Goal: Task Accomplishment & Management: Complete application form

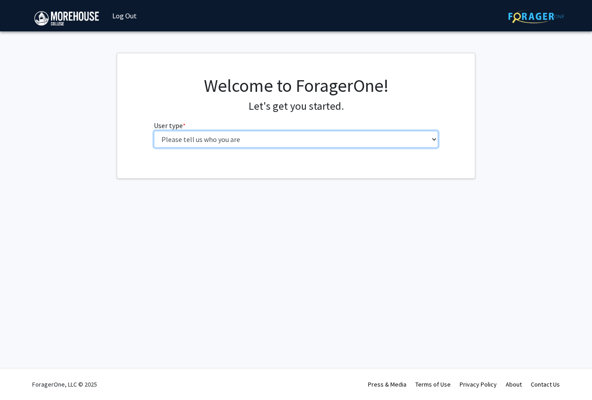
select select "5: faculty"
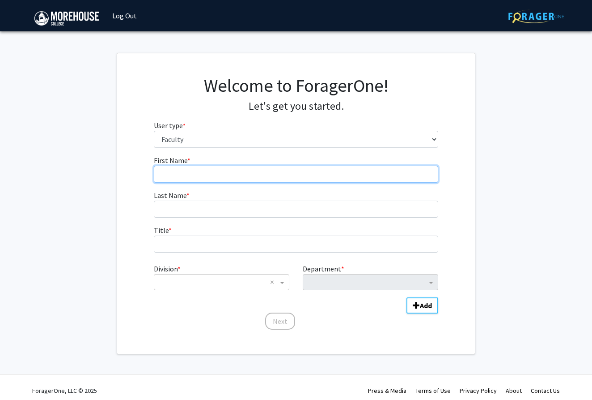
click at [178, 170] on input "First Name * required" at bounding box center [296, 174] width 285 height 17
type input "[PERSON_NAME]"
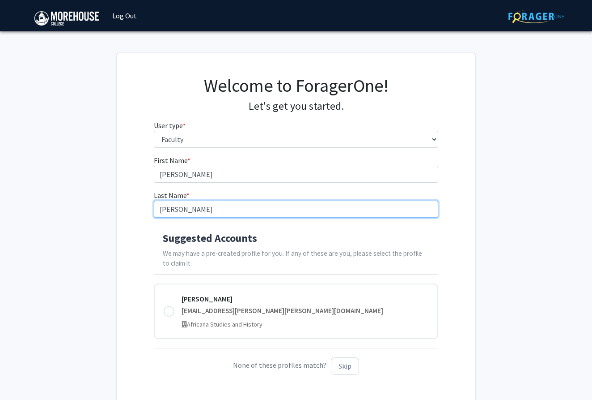
type input "[PERSON_NAME]"
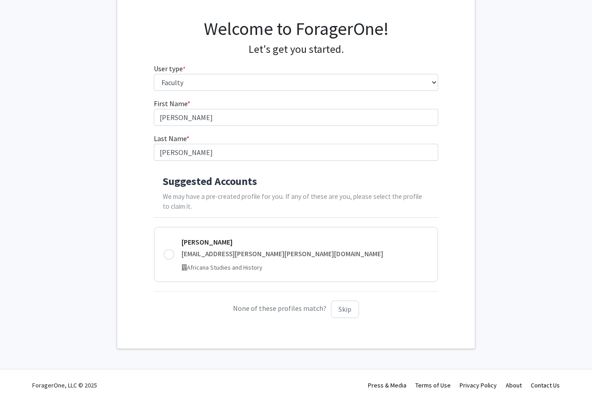
scroll to position [56, 0]
click at [340, 310] on button "Skip" at bounding box center [345, 309] width 28 height 17
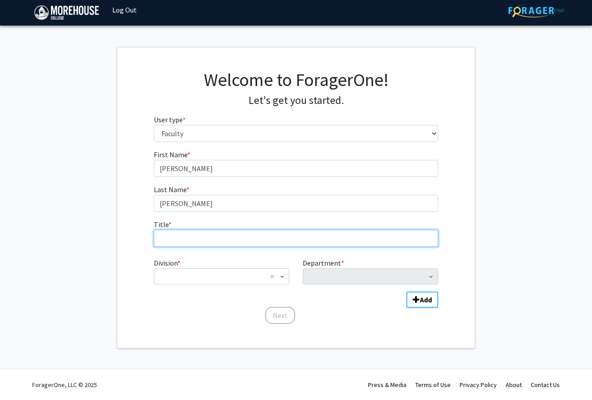
click at [187, 239] on input "Title * required" at bounding box center [296, 238] width 285 height 17
type input "Assistant Professor"
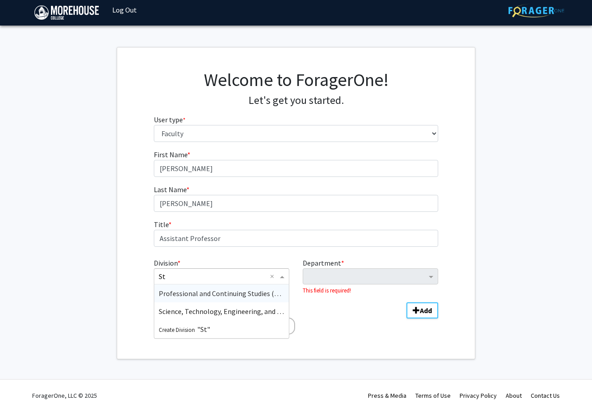
type input "Ste"
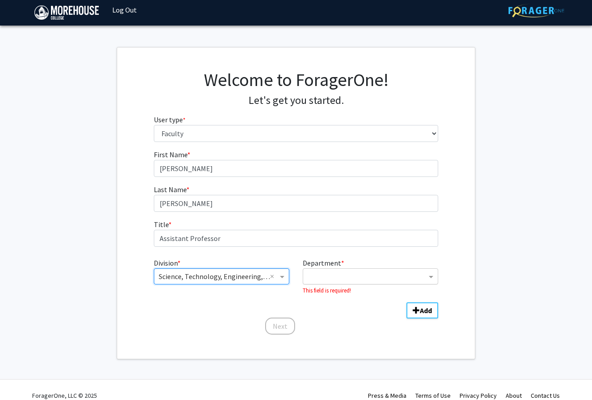
click at [330, 278] on input "Department" at bounding box center [367, 276] width 119 height 11
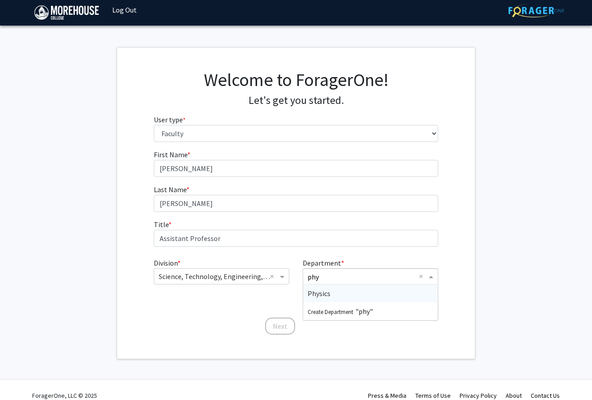
type input "phys"
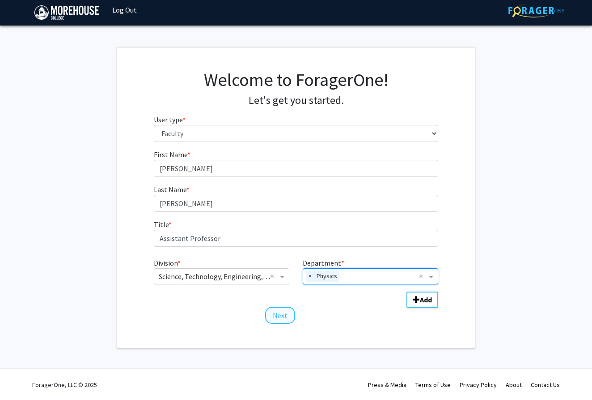
click at [283, 314] on button "Next" at bounding box center [280, 314] width 30 height 17
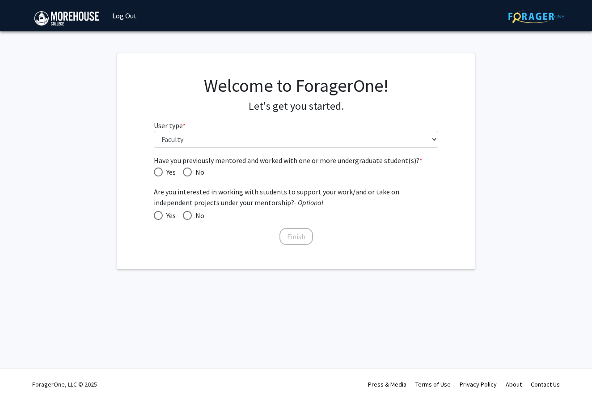
scroll to position [0, 0]
click at [159, 168] on span "Have you previously mentored and worked with one or more undergraduate student(…" at bounding box center [158, 171] width 9 height 9
click at [159, 168] on input "Yes" at bounding box center [158, 171] width 9 height 9
radio input "true"
click at [304, 239] on button "Finish" at bounding box center [297, 236] width 34 height 17
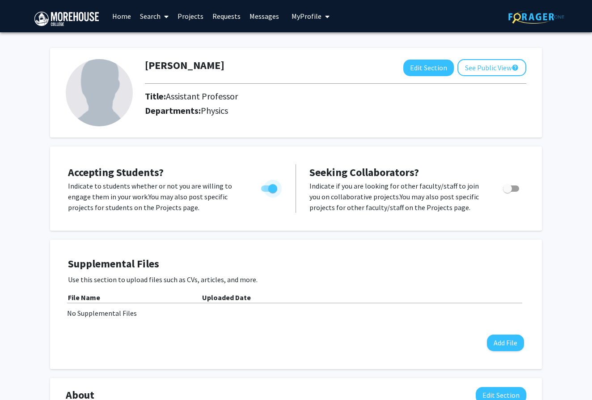
click at [275, 193] on span "Toggle" at bounding box center [272, 188] width 9 height 9
click at [266, 192] on input "Would you like to permit student requests?" at bounding box center [265, 192] width 0 height 0
checkbox input "false"
click at [192, 17] on link "Projects" at bounding box center [190, 15] width 35 height 31
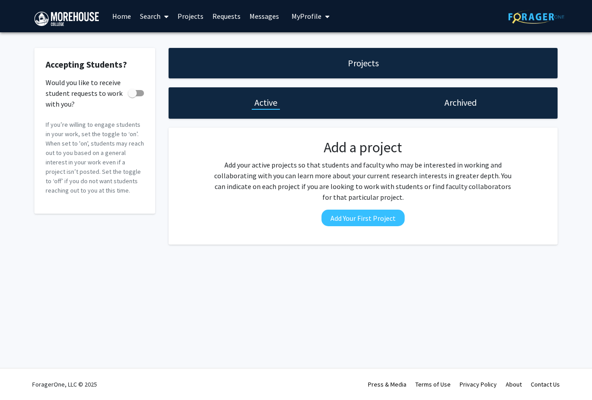
click at [165, 18] on icon at bounding box center [166, 16] width 4 height 7
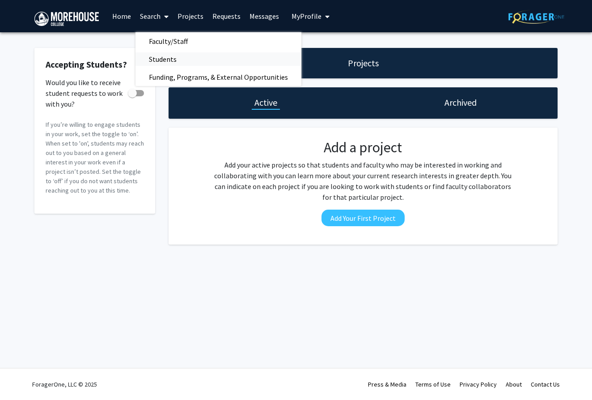
click at [161, 63] on span "Students" at bounding box center [163, 59] width 55 height 18
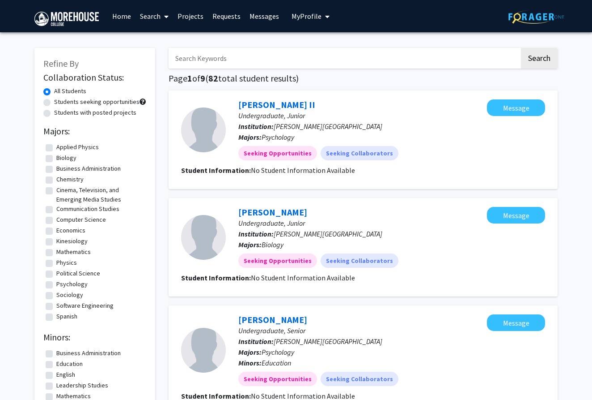
click at [56, 149] on label "Applied Physics" at bounding box center [77, 146] width 43 height 9
click at [56, 148] on input "Applied Physics" at bounding box center [59, 145] width 6 height 6
checkbox input "true"
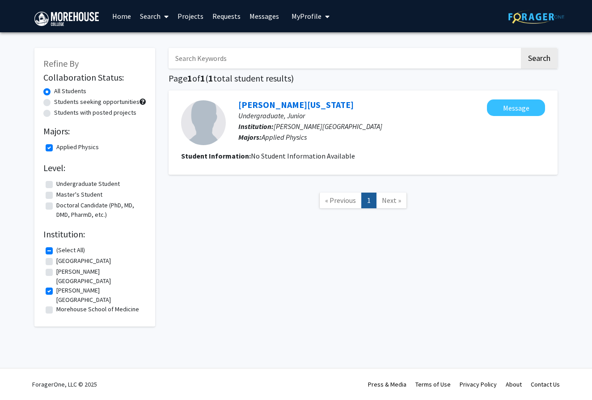
click at [56, 149] on label "Applied Physics" at bounding box center [77, 146] width 43 height 9
click at [56, 148] on input "Applied Physics" at bounding box center [59, 145] width 6 height 6
checkbox input "false"
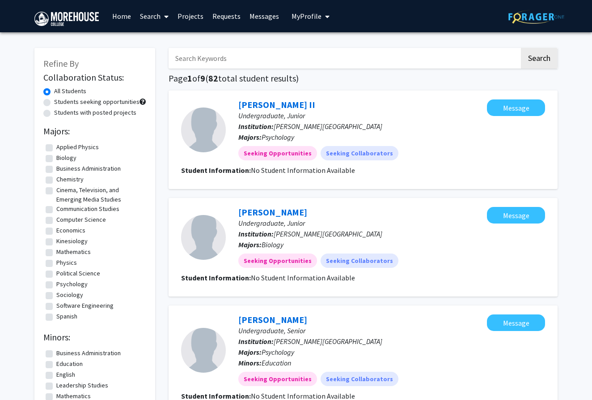
click at [56, 264] on label "Physics" at bounding box center [66, 262] width 21 height 9
click at [56, 264] on input "Physics" at bounding box center [59, 261] width 6 height 6
checkbox input "true"
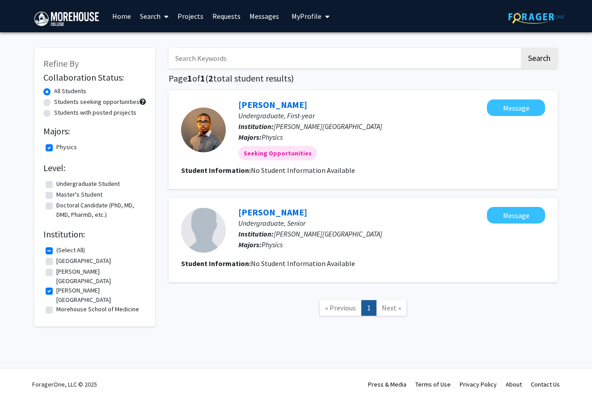
click at [56, 150] on label "Physics" at bounding box center [66, 146] width 21 height 9
click at [56, 148] on input "Physics" at bounding box center [59, 145] width 6 height 6
checkbox input "false"
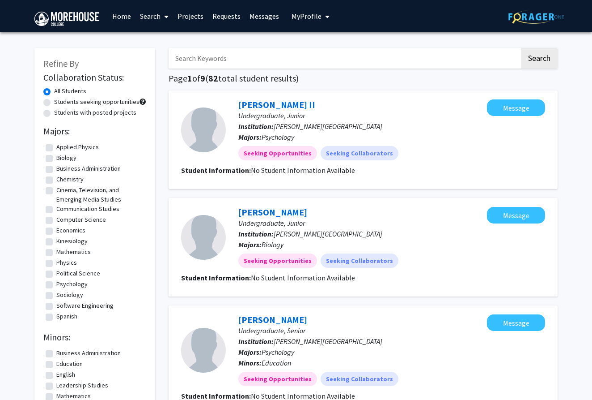
click at [190, 18] on link "Projects" at bounding box center [190, 15] width 35 height 31
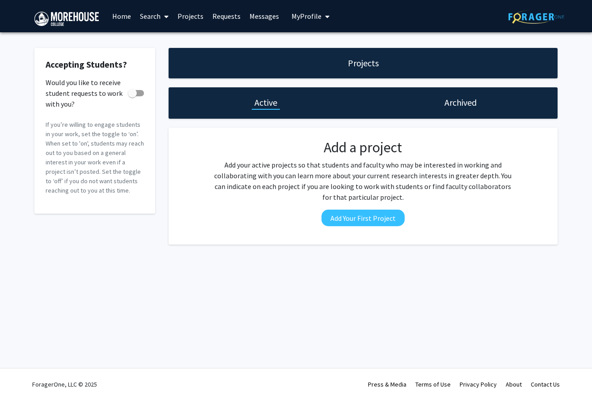
click at [122, 16] on link "Home" at bounding box center [122, 15] width 28 height 31
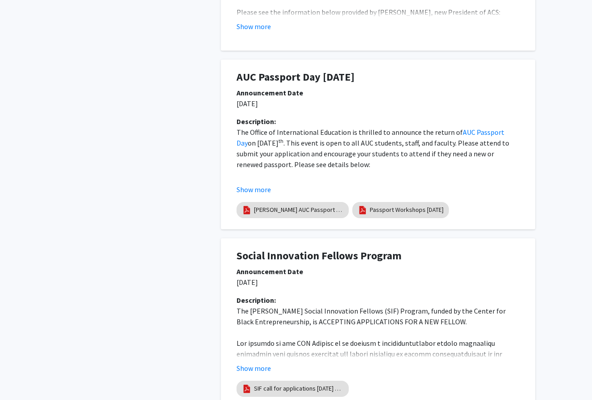
scroll to position [1219, 0]
